Goal: Information Seeking & Learning: Compare options

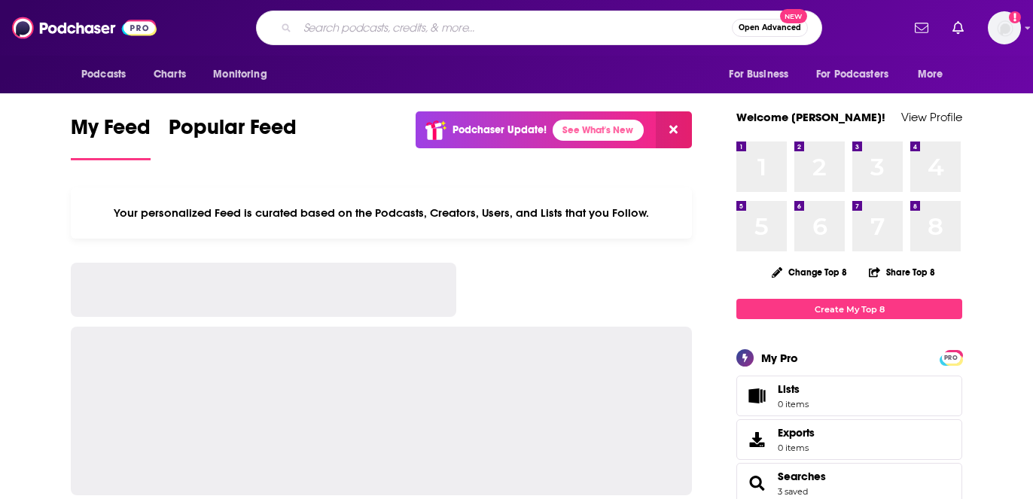
click at [433, 24] on input "Search podcasts, credits, & more..." at bounding box center [515, 28] width 435 height 24
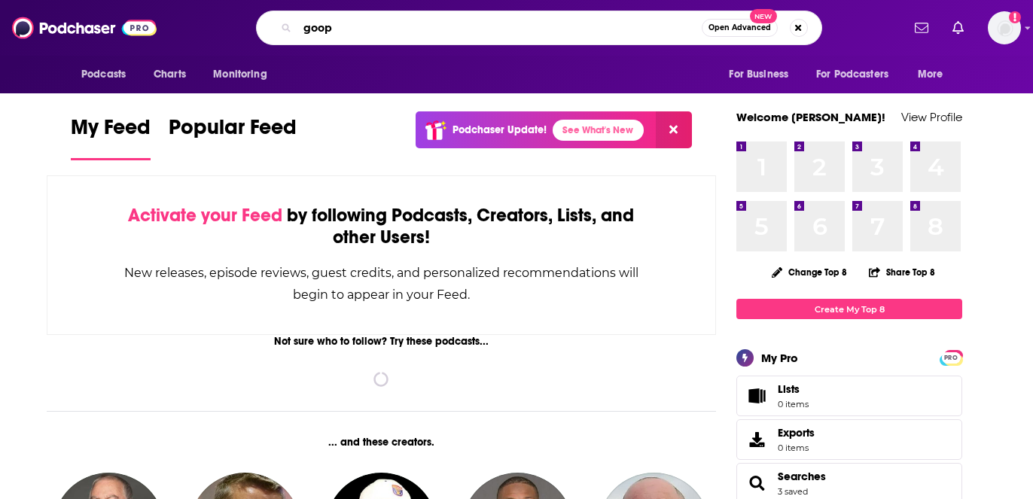
type input "goop"
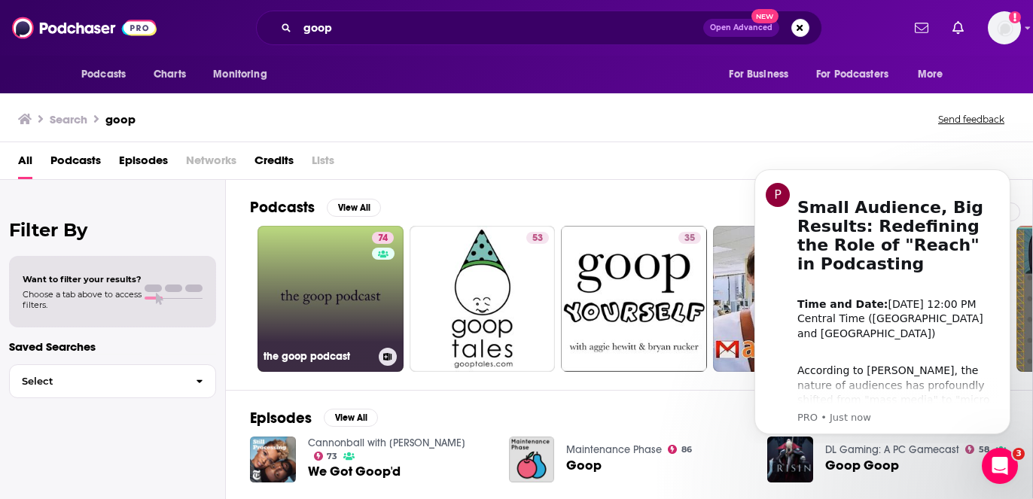
click at [340, 262] on link "74 the goop podcast" at bounding box center [331, 299] width 146 height 146
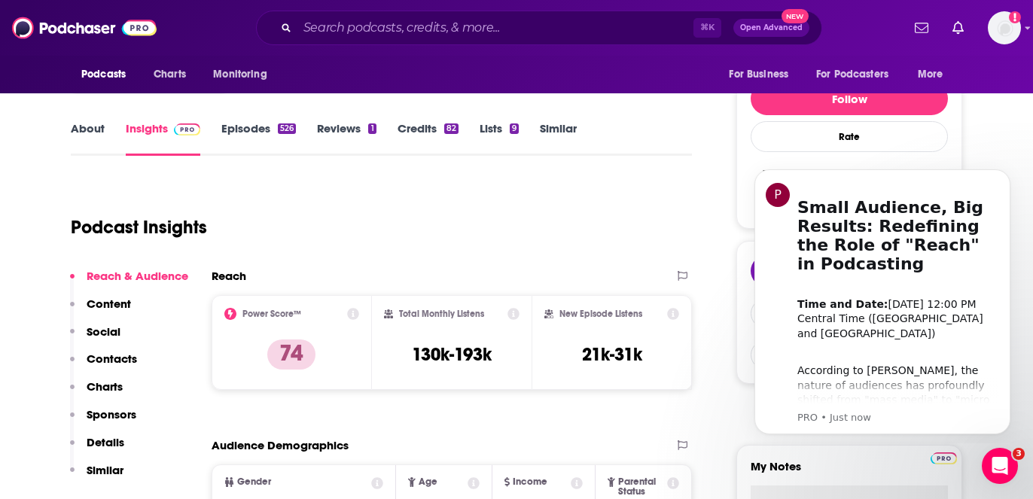
scroll to position [170, 0]
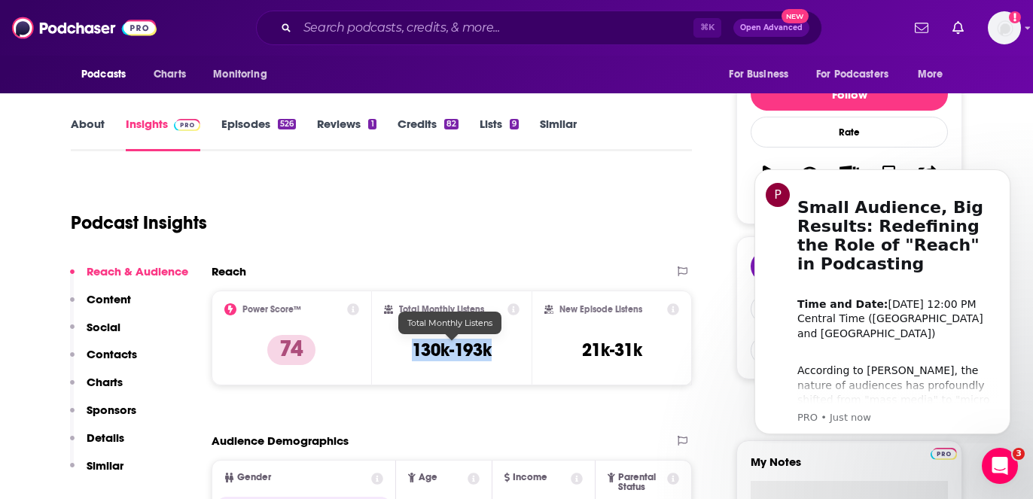
drag, startPoint x: 414, startPoint y: 346, endPoint x: 494, endPoint y: 347, distance: 80.6
click at [494, 347] on div "Total Monthly Listens 130k-193k" at bounding box center [452, 338] width 136 height 69
copy h3 "130k-193k"
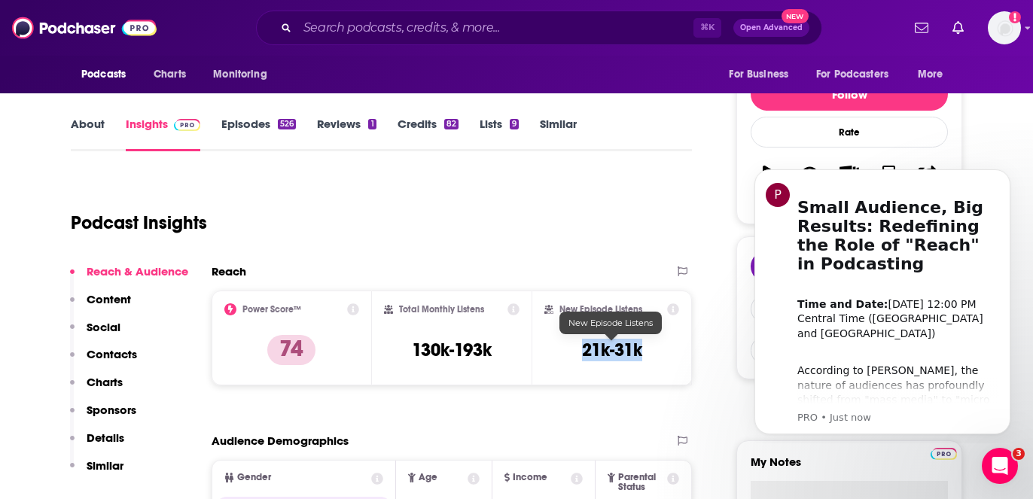
drag, startPoint x: 580, startPoint y: 350, endPoint x: 652, endPoint y: 350, distance: 72.3
click at [652, 350] on div "New Episode Listens 21k-31k" at bounding box center [612, 338] width 135 height 69
copy h3 "21k-31k"
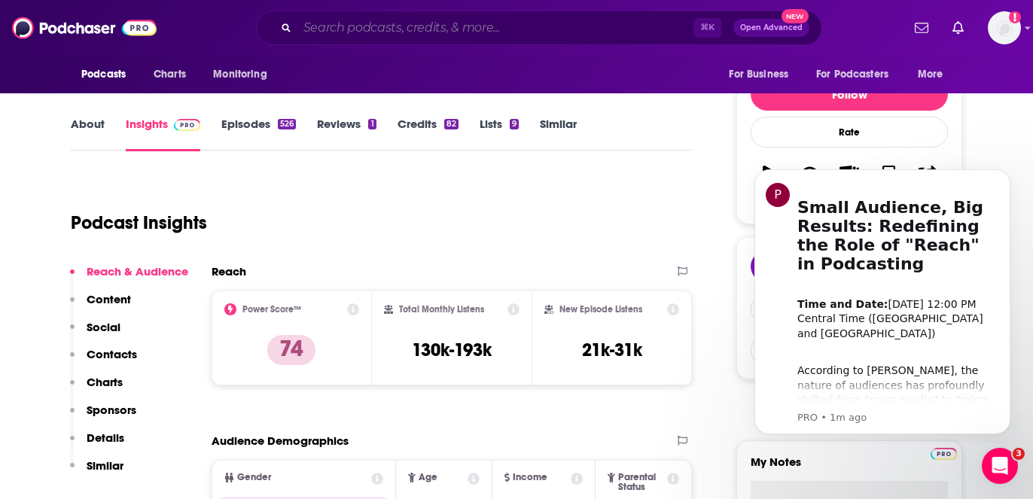
click at [356, 26] on input "Search podcasts, credits, & more..." at bounding box center [496, 28] width 396 height 24
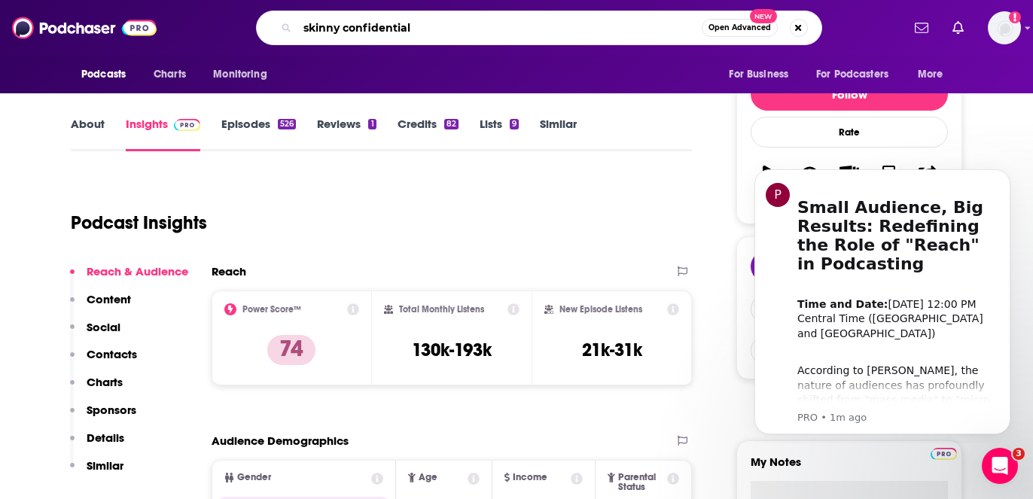
type input "skinny confidential"
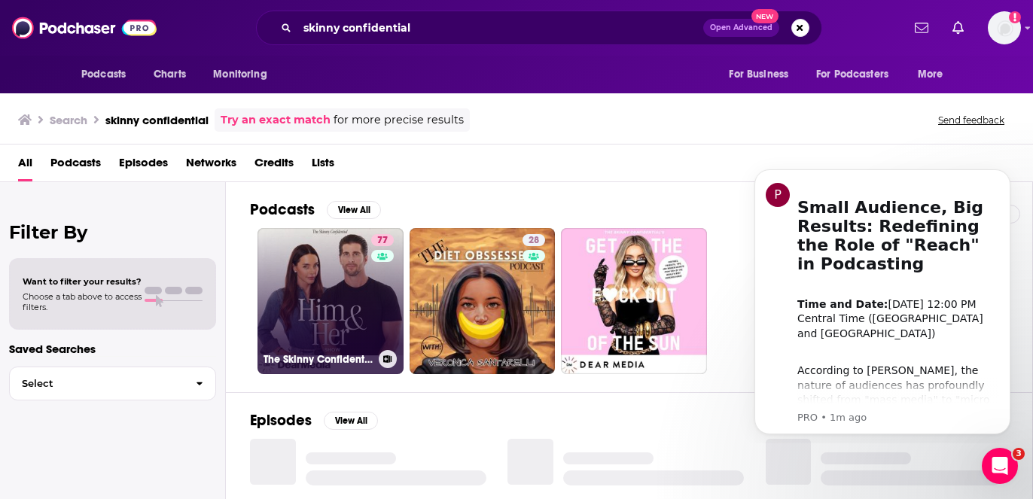
click at [307, 337] on link "77 The Skinny Confidential Him & Her Show" at bounding box center [331, 301] width 146 height 146
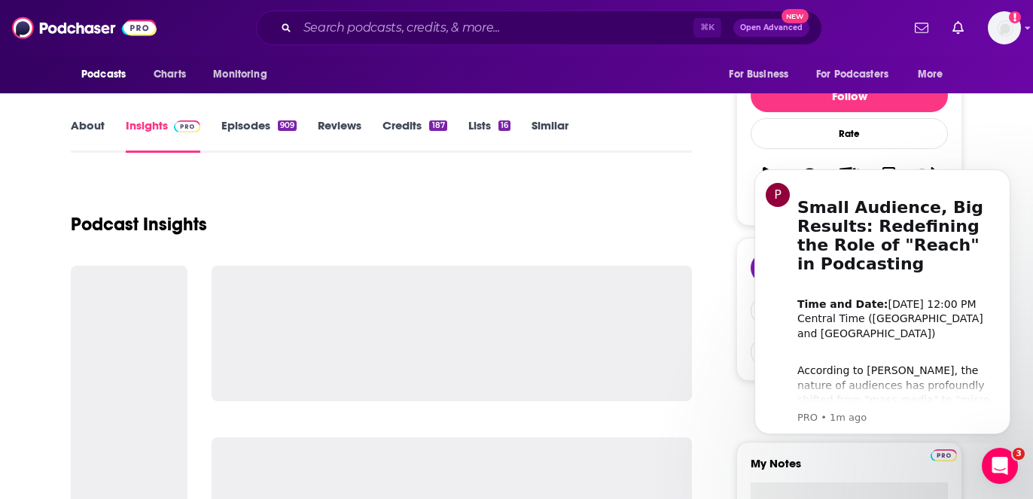
scroll to position [212, 0]
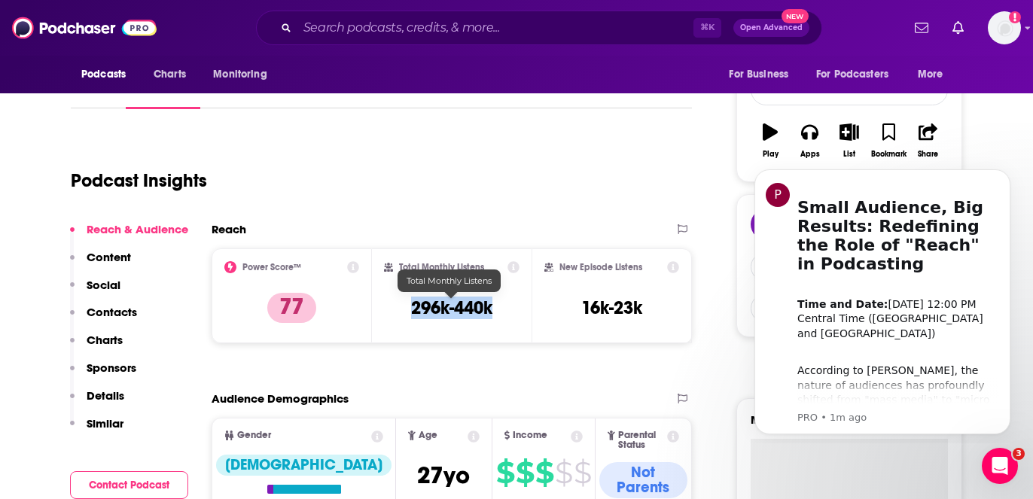
drag, startPoint x: 407, startPoint y: 304, endPoint x: 497, endPoint y: 305, distance: 89.6
click at [497, 305] on div "Total Monthly Listens 296k-440k" at bounding box center [452, 295] width 136 height 69
copy h3 "296k-440k"
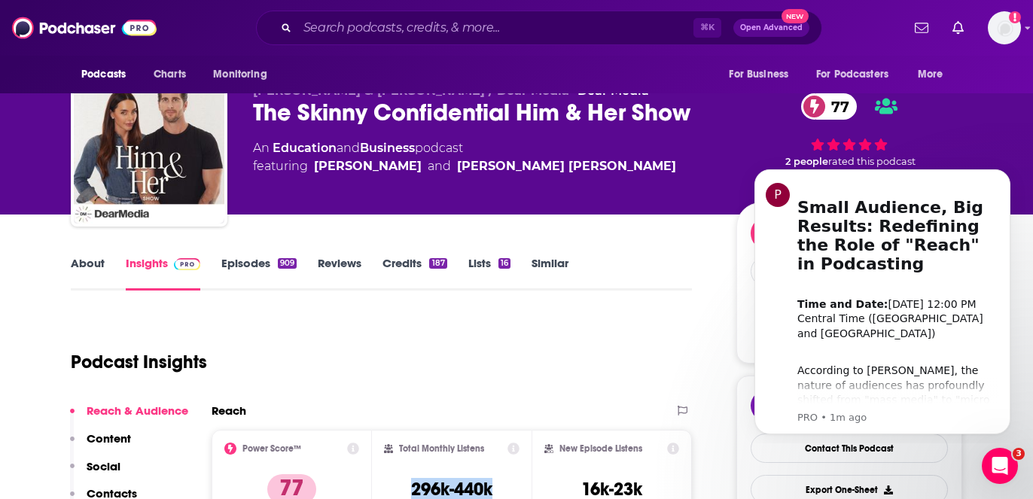
scroll to position [0, 0]
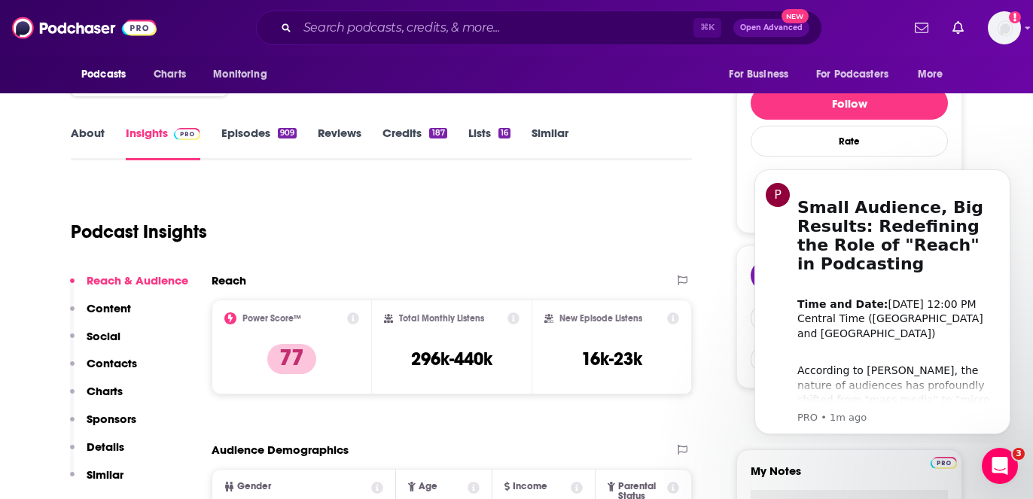
scroll to position [160, 0]
drag, startPoint x: 590, startPoint y: 358, endPoint x: 639, endPoint y: 360, distance: 49.8
click at [639, 360] on h3 "16k-23k" at bounding box center [611, 360] width 61 height 23
copy h3 "16k-23k"
